Goal: Check status: Check status

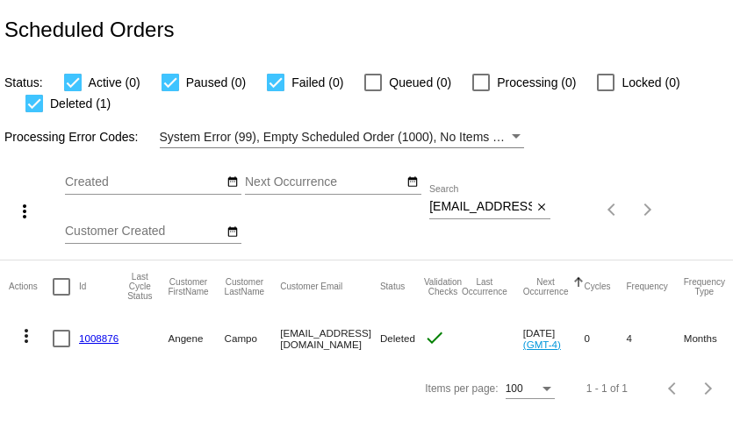
click at [480, 209] on input "angenec60@gmail.com" at bounding box center [480, 207] width 103 height 14
paste input "bensonsj@comcast.net"
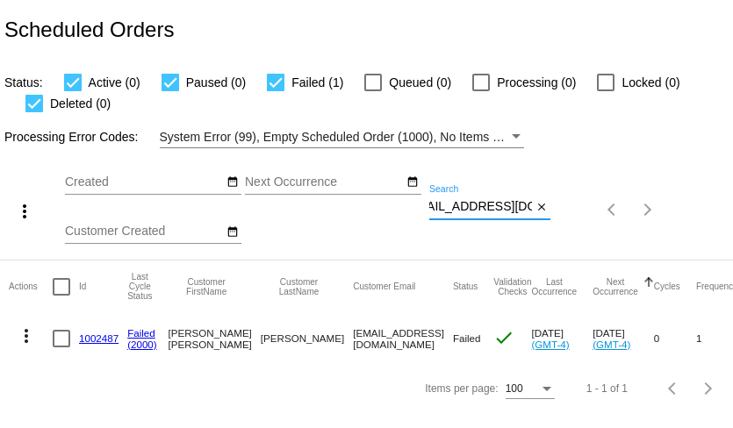
type input "[EMAIL_ADDRESS][DOMAIN_NAME]"
click at [100, 336] on link "1002487" at bounding box center [98, 338] width 39 height 11
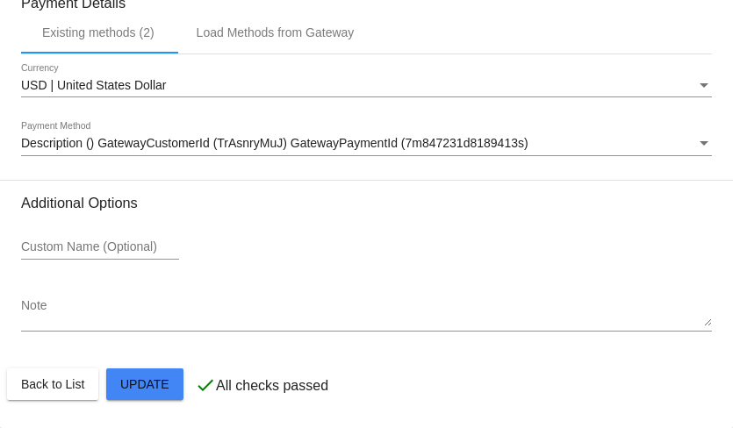
scroll to position [1801, 0]
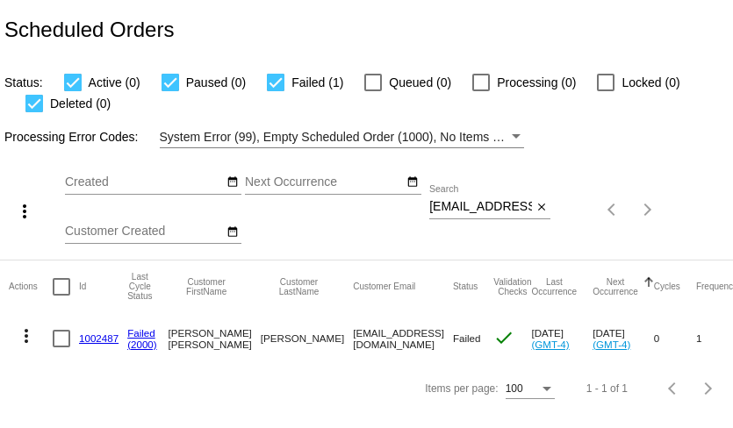
click at [82, 338] on link "1002487" at bounding box center [98, 338] width 39 height 11
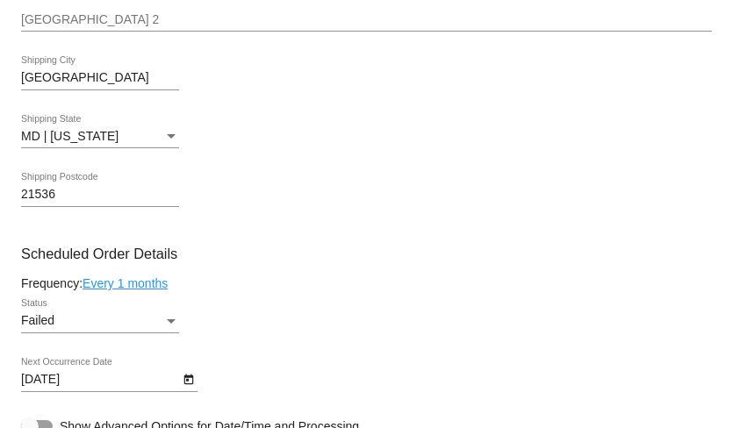
scroll to position [860, 0]
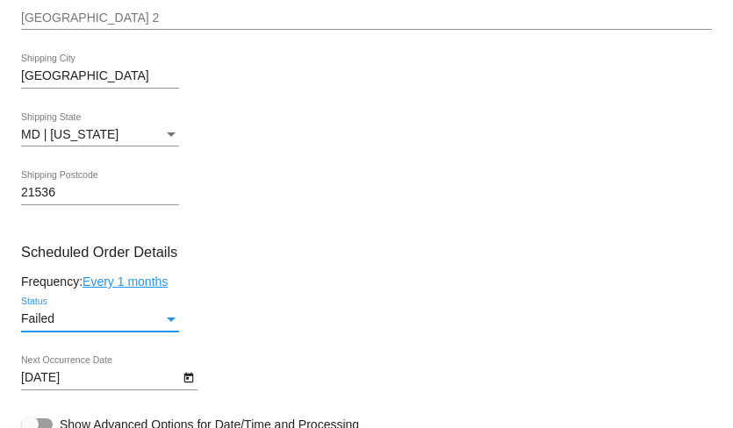
click at [101, 326] on div "Failed" at bounding box center [92, 319] width 142 height 14
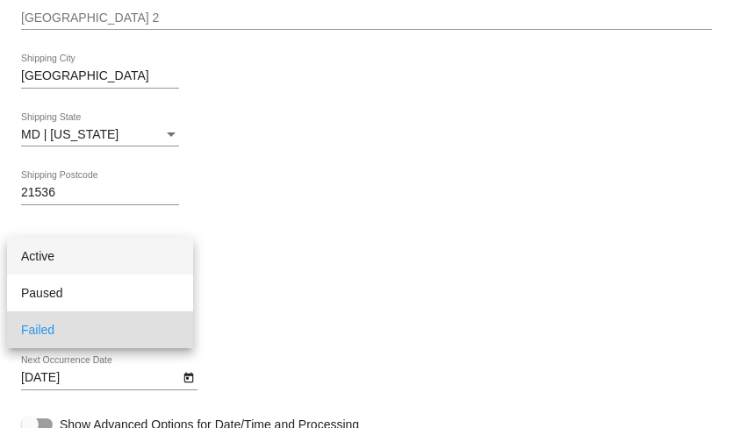
click at [104, 260] on span "Active" at bounding box center [100, 256] width 158 height 37
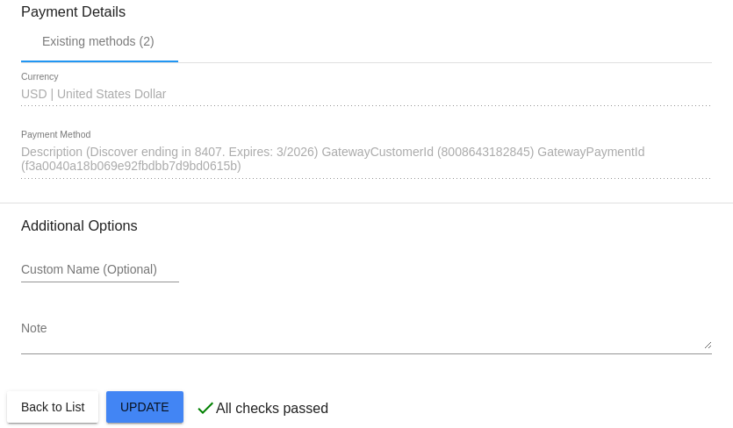
scroll to position [1815, 0]
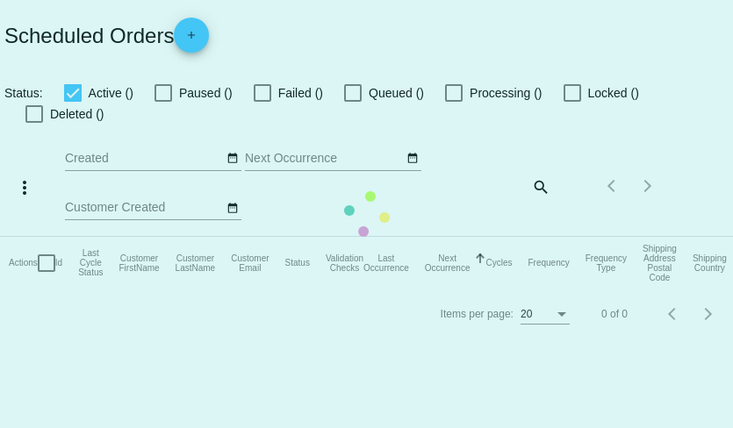
checkbox input "true"
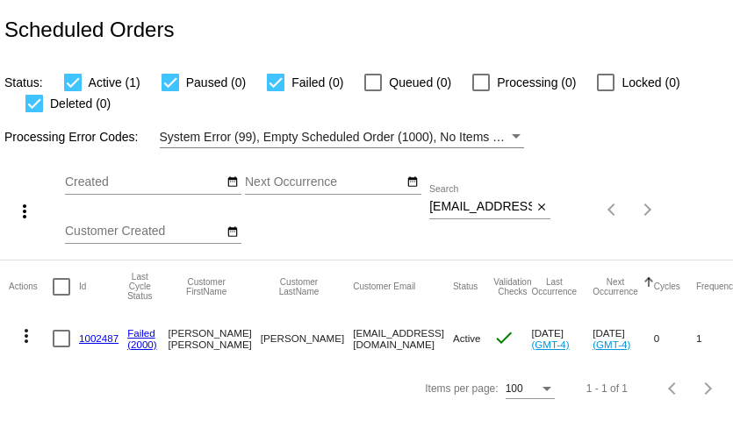
click at [477, 205] on input "[EMAIL_ADDRESS][DOMAIN_NAME]" at bounding box center [480, 207] width 103 height 14
click at [541, 209] on mat-icon "close" at bounding box center [541, 208] width 12 height 14
